Goal: Check status: Check status

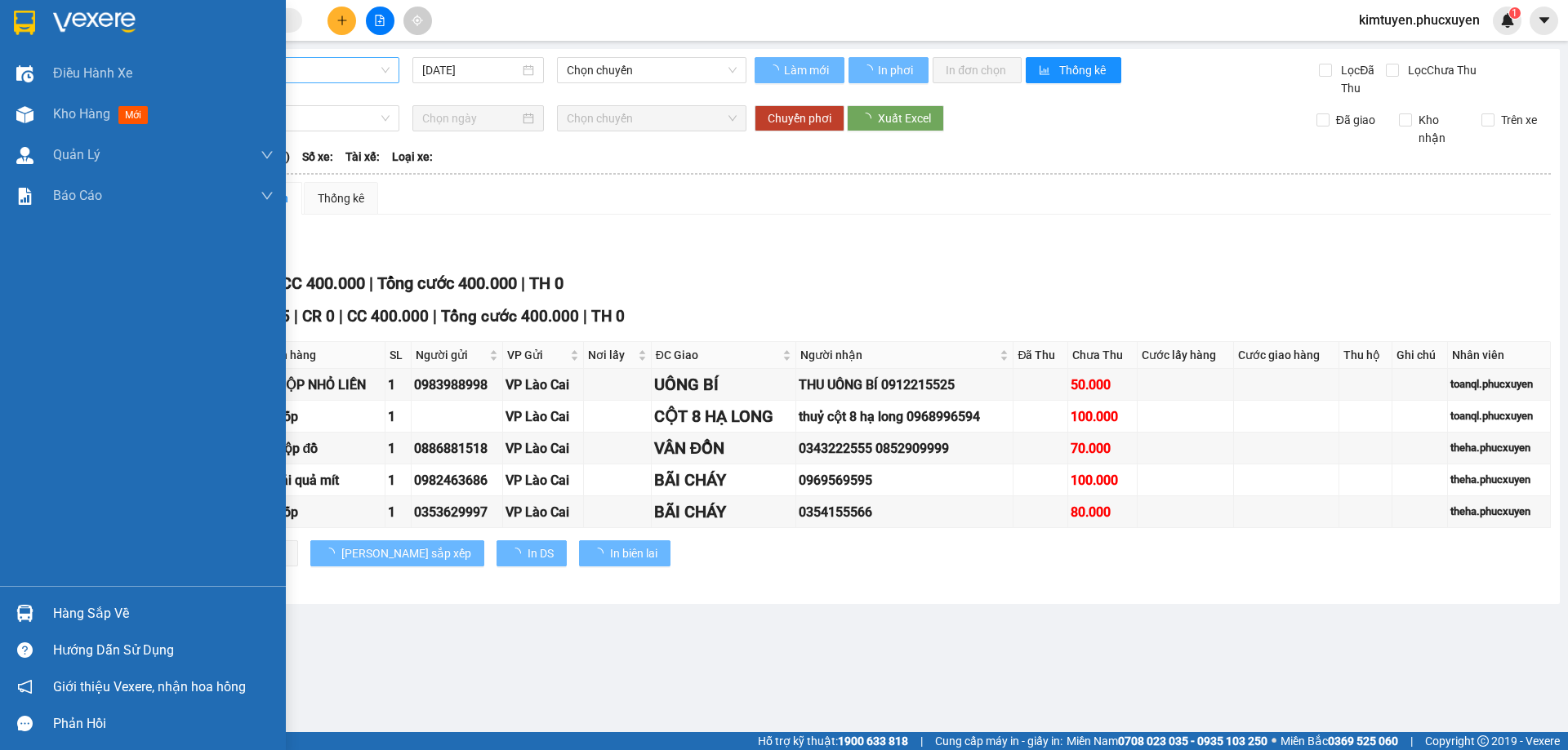
type input "[DATE]"
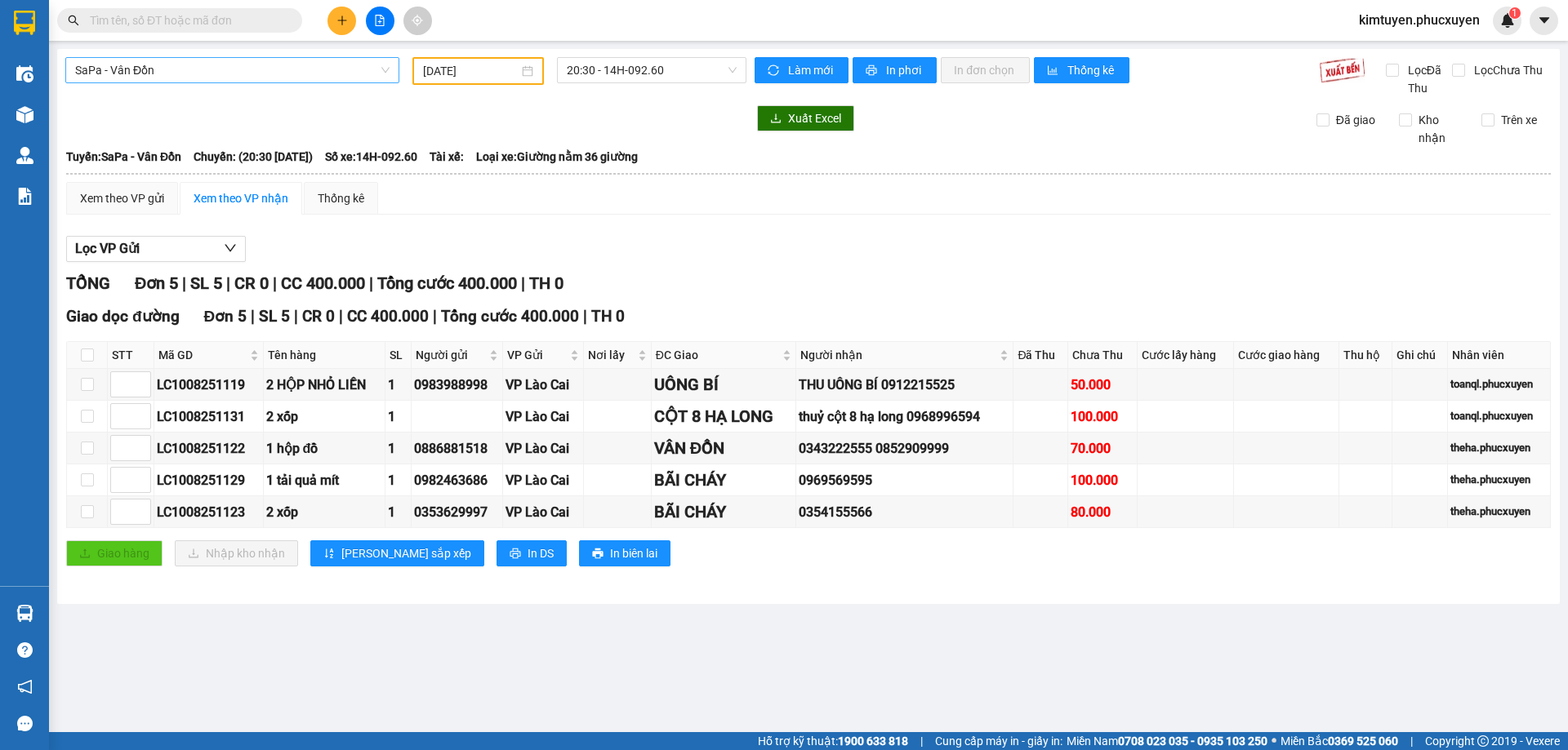
click at [150, 73] on span "SaPa - Vân Đồn" at bounding box center [231, 70] width 314 height 24
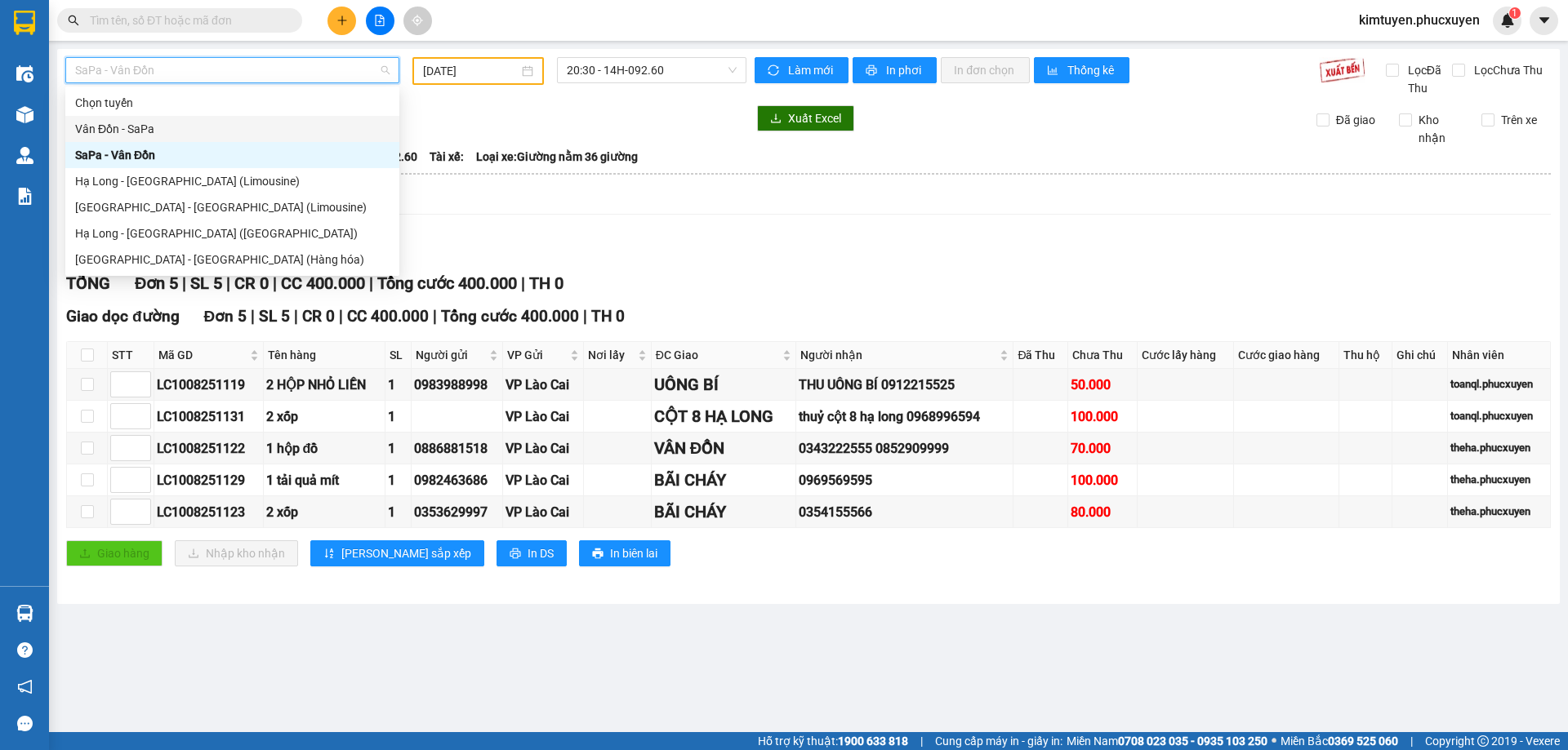
click at [150, 127] on div "Vân Đồn - SaPa" at bounding box center [231, 128] width 314 height 18
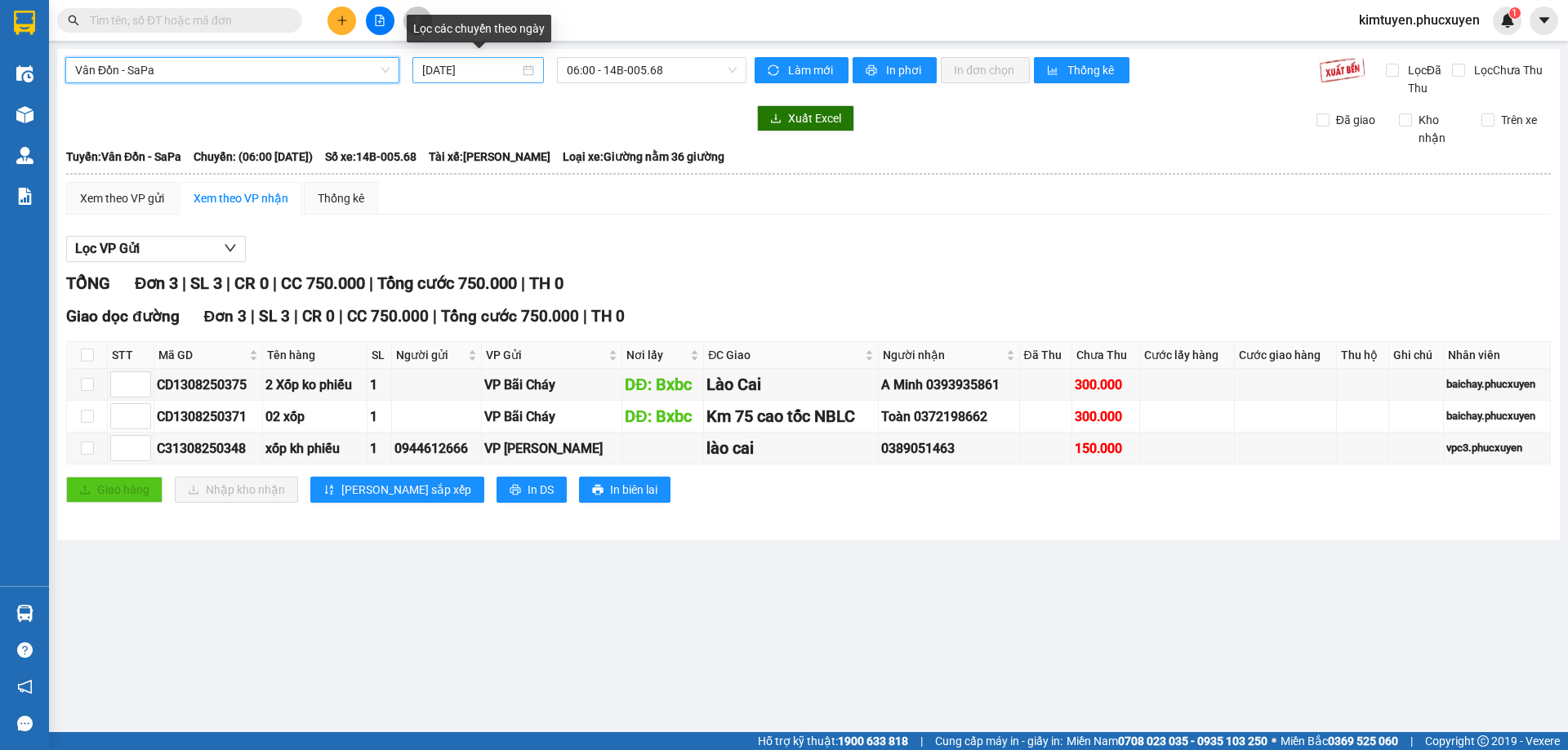
click at [528, 71] on div "[DATE]" at bounding box center [478, 70] width 112 height 18
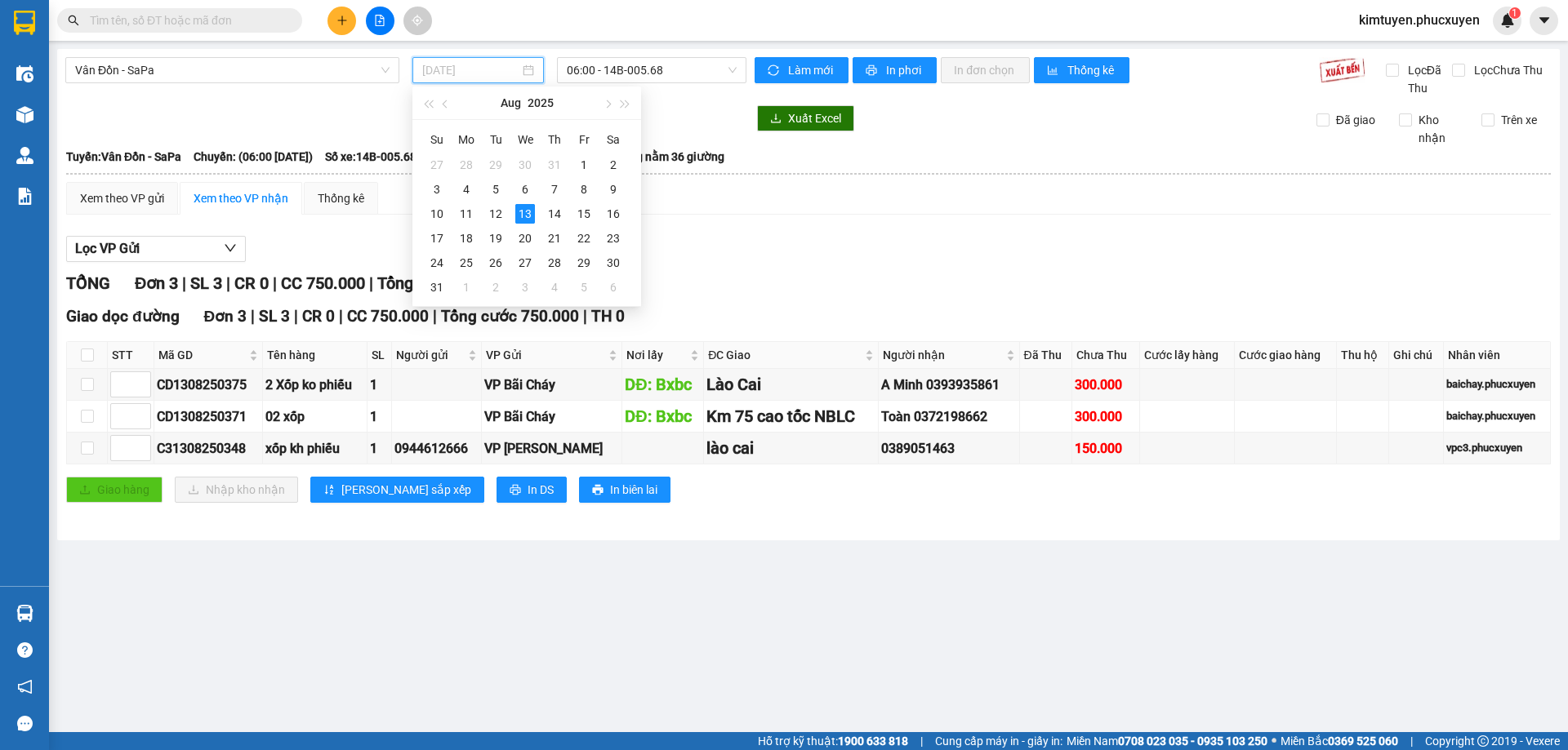
drag, startPoint x: 616, startPoint y: 193, endPoint x: 638, endPoint y: 116, distance: 80.1
click at [616, 192] on div "9" at bounding box center [613, 189] width 20 height 20
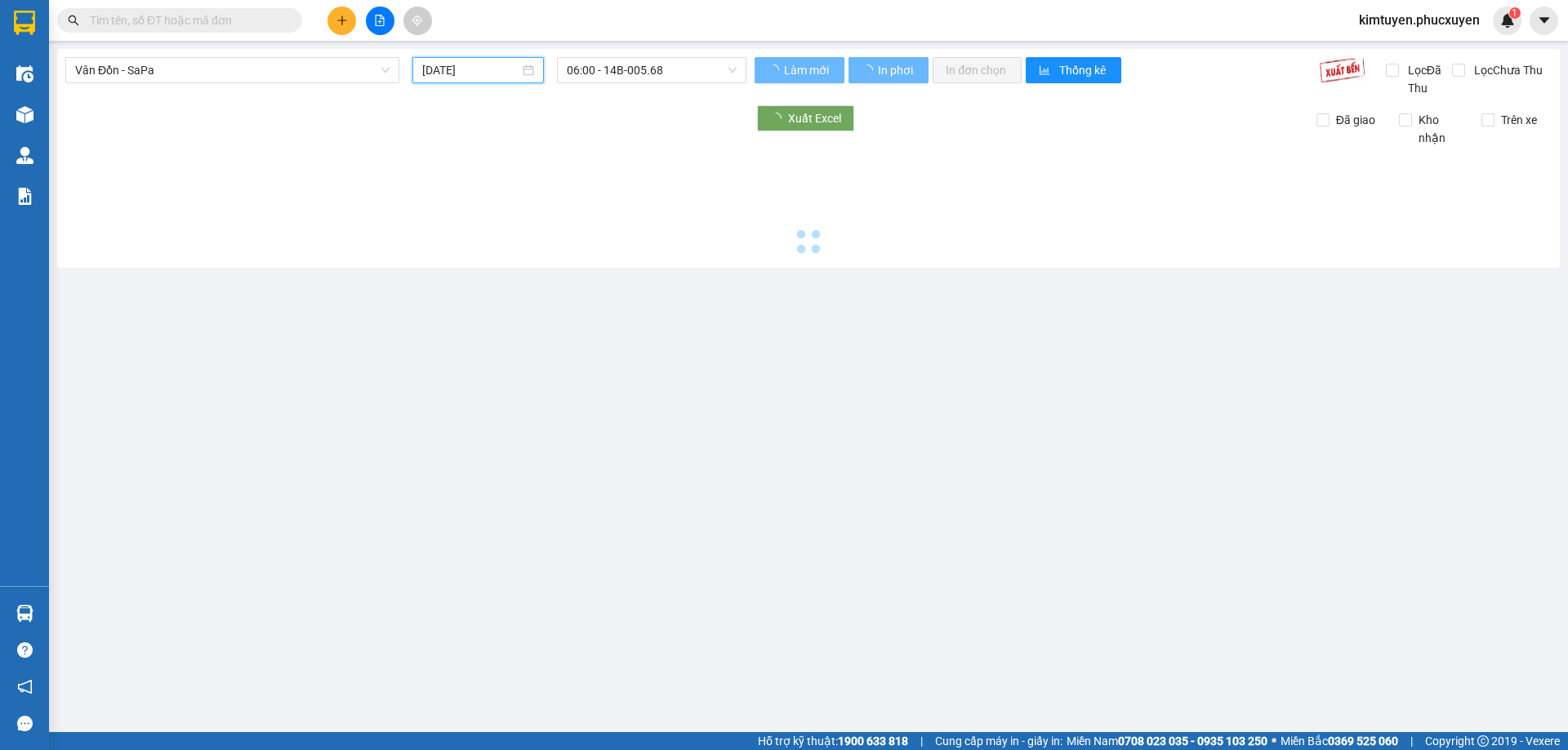
type input "[DATE]"
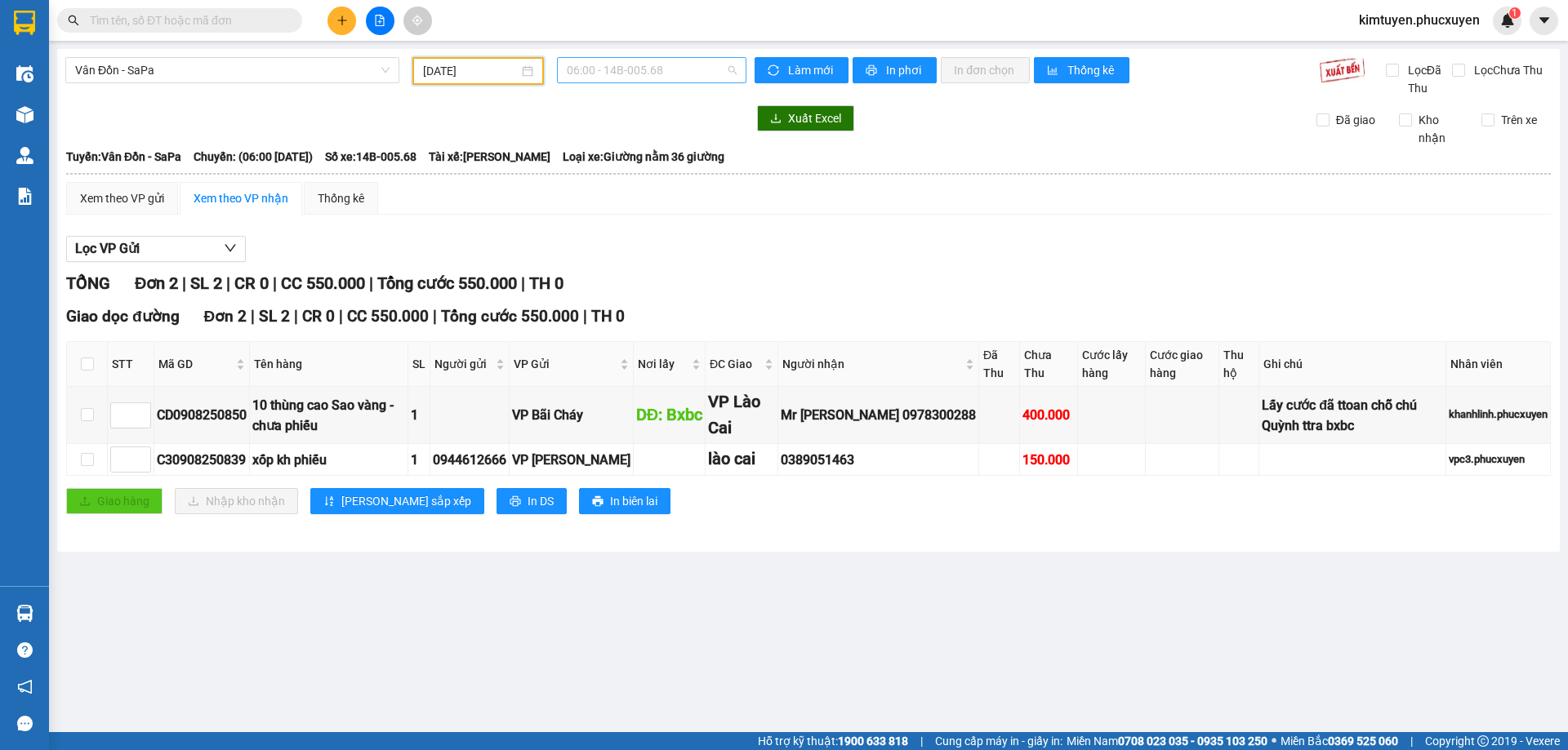
click at [674, 74] on span "06:00 - 14B-005.68" at bounding box center [651, 70] width 170 height 24
click at [657, 153] on div "10:30 - 14H-092.91" at bounding box center [630, 155] width 127 height 18
